Goal: Check status

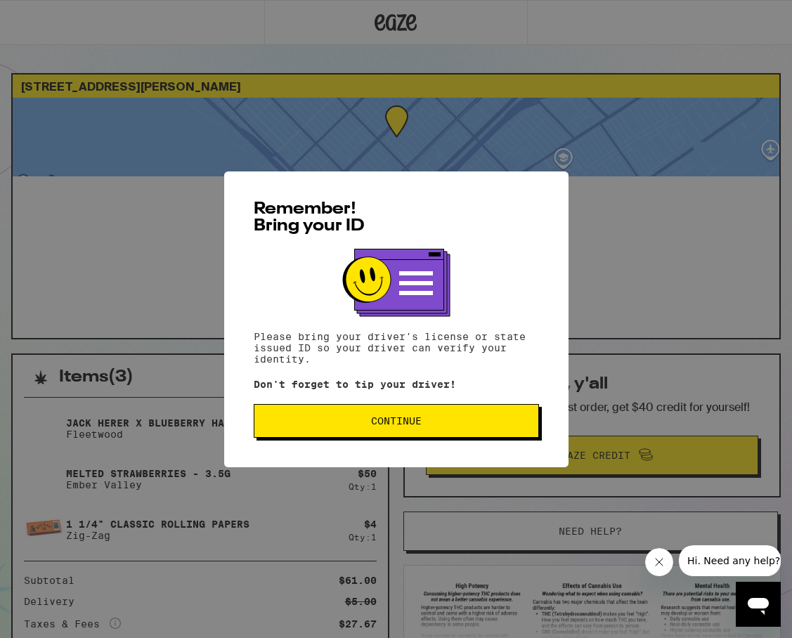
click at [449, 418] on button "Continue" at bounding box center [396, 421] width 285 height 34
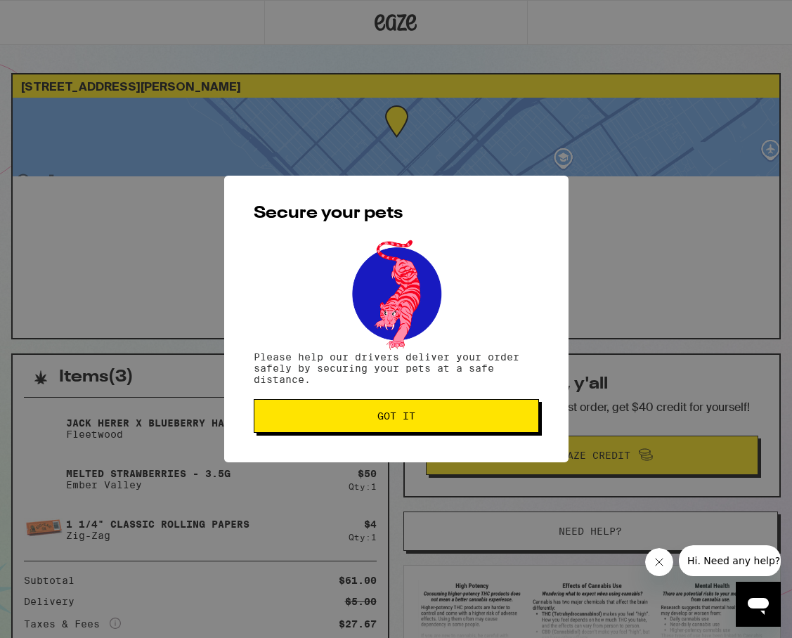
click at [449, 418] on span "Got it" at bounding box center [397, 416] width 262 height 10
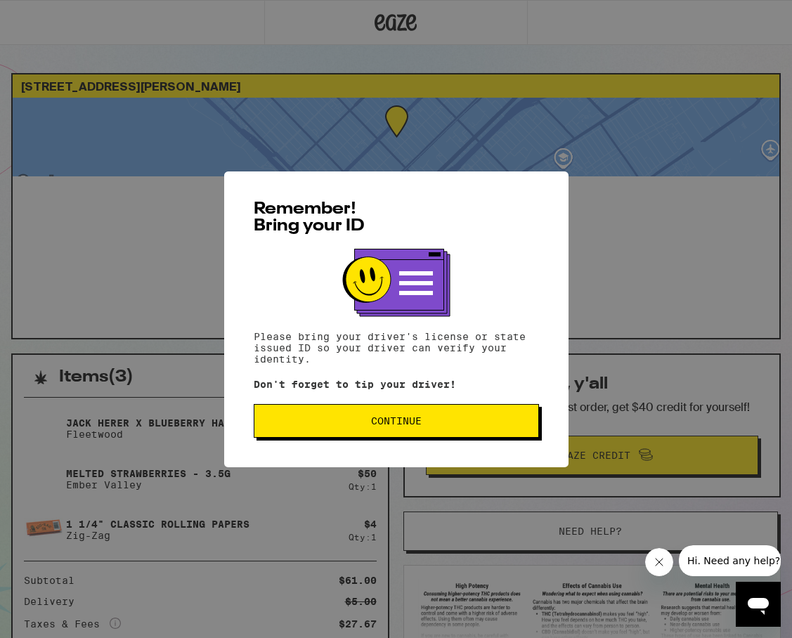
click at [487, 446] on div "Remember! Bring your ID Please bring your driver's license or state issued ID s…" at bounding box center [396, 320] width 344 height 296
click at [489, 418] on button "Continue" at bounding box center [396, 421] width 285 height 34
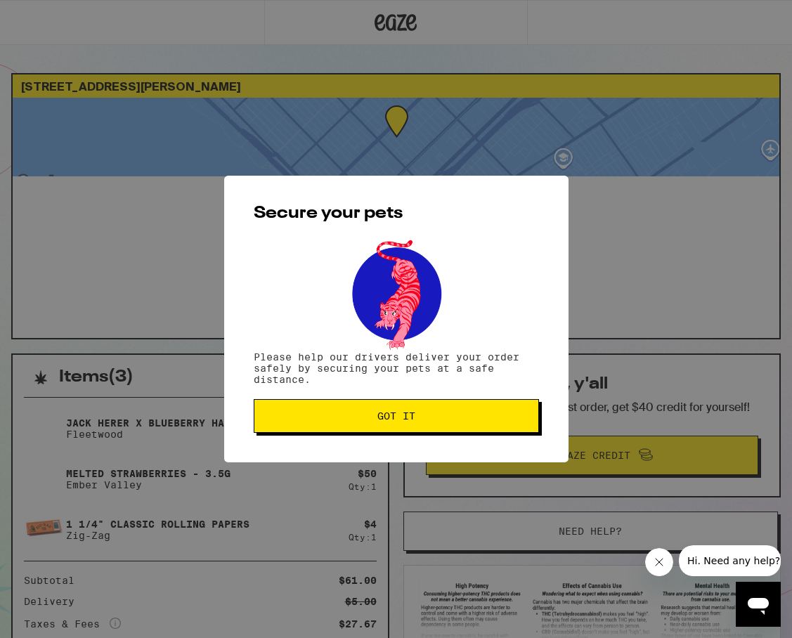
click at [454, 424] on button "Got it" at bounding box center [396, 416] width 285 height 34
